Goal: Task Accomplishment & Management: Manage account settings

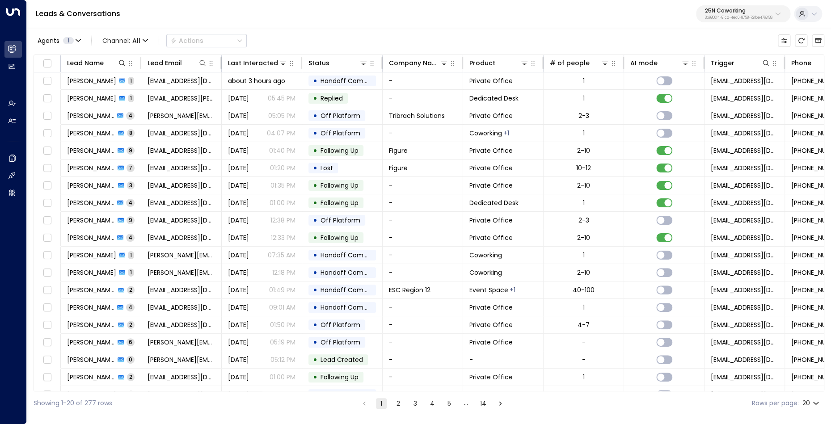
click at [727, 18] on p "3b9800f4-81ca-4ec0-8758-72fbe4763f36" at bounding box center [739, 18] width 68 height 4
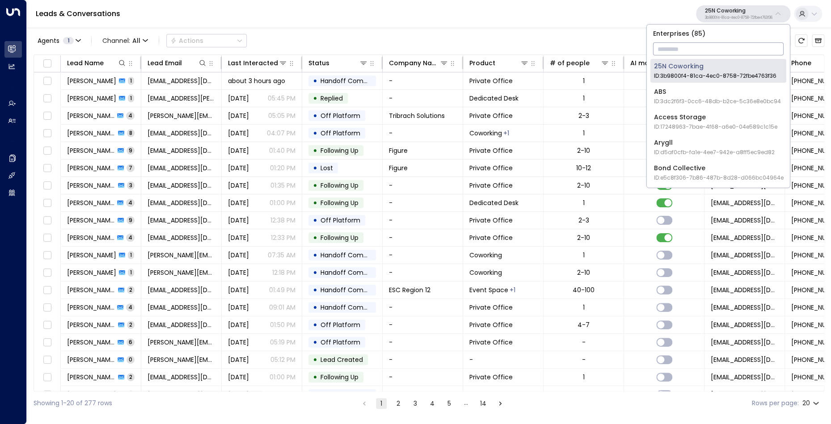
click at [715, 48] on input "text" at bounding box center [718, 49] width 131 height 17
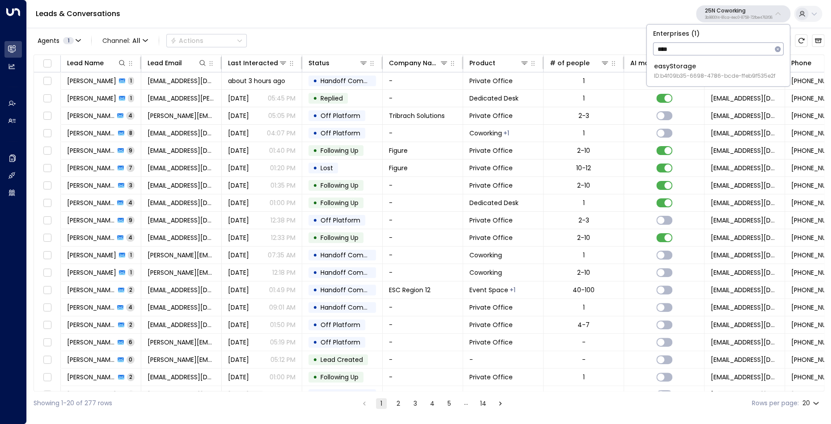
type input "****"
click at [706, 71] on div "easyStorage ID: b4f09b35-6698-4786-bcde-ffeb9f535e2f" at bounding box center [715, 71] width 122 height 18
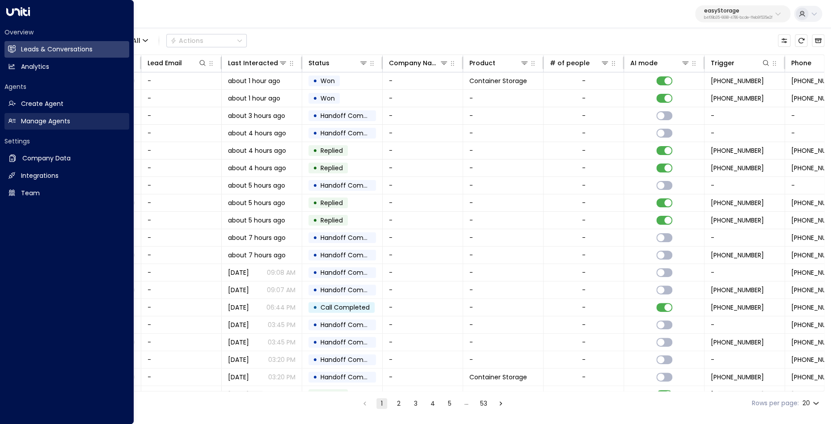
click at [44, 124] on h2 "Manage Agents" at bounding box center [45, 121] width 49 height 9
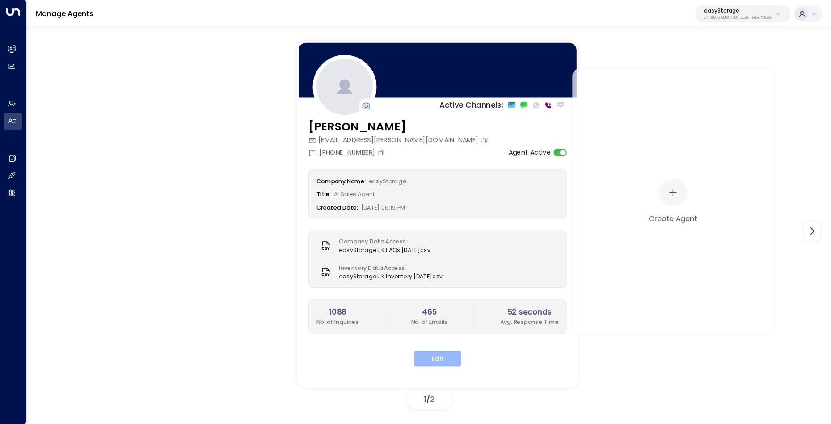
click at [440, 359] on button "Edit" at bounding box center [437, 359] width 47 height 16
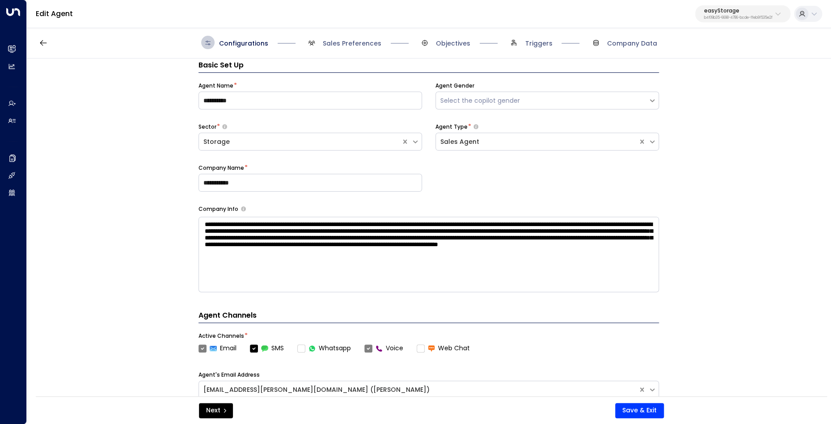
scroll to position [13, 0]
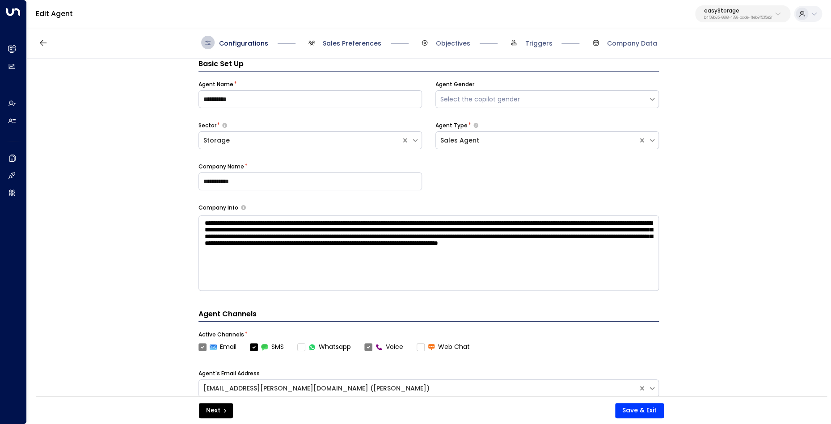
click at [344, 41] on span "Sales Preferences" at bounding box center [352, 43] width 59 height 9
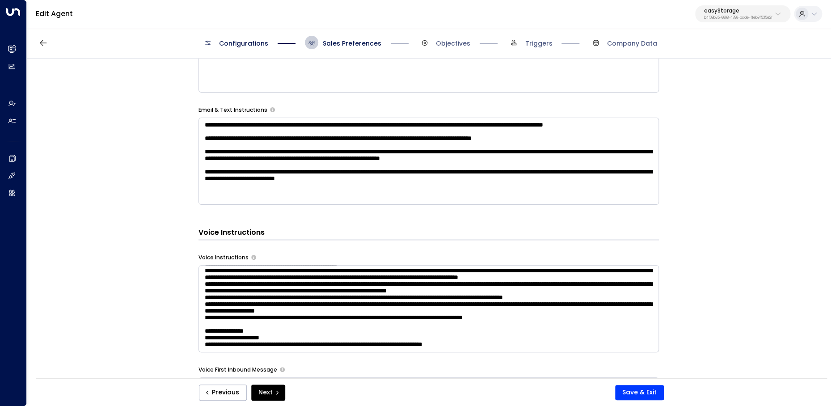
scroll to position [163, 0]
